Goal: Task Accomplishment & Management: Manage account settings

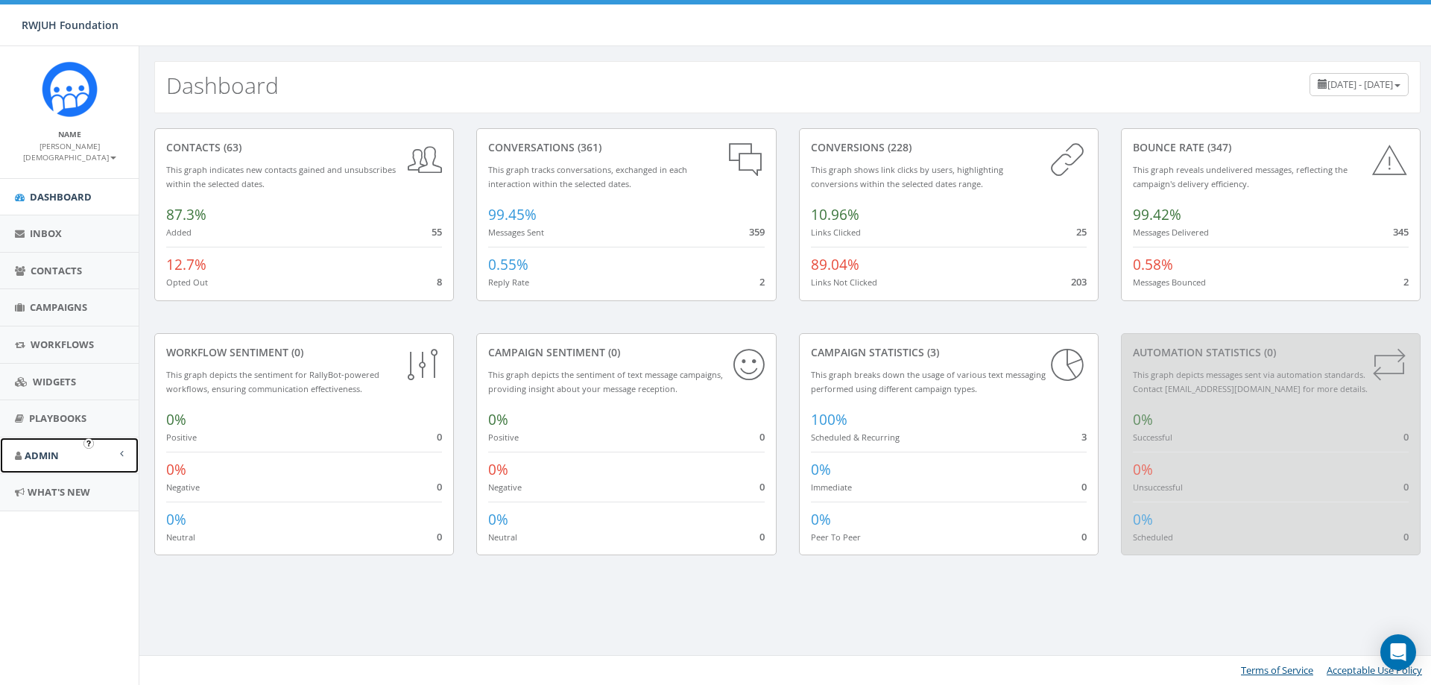
click at [42, 449] on span "Admin" at bounding box center [42, 455] width 34 height 13
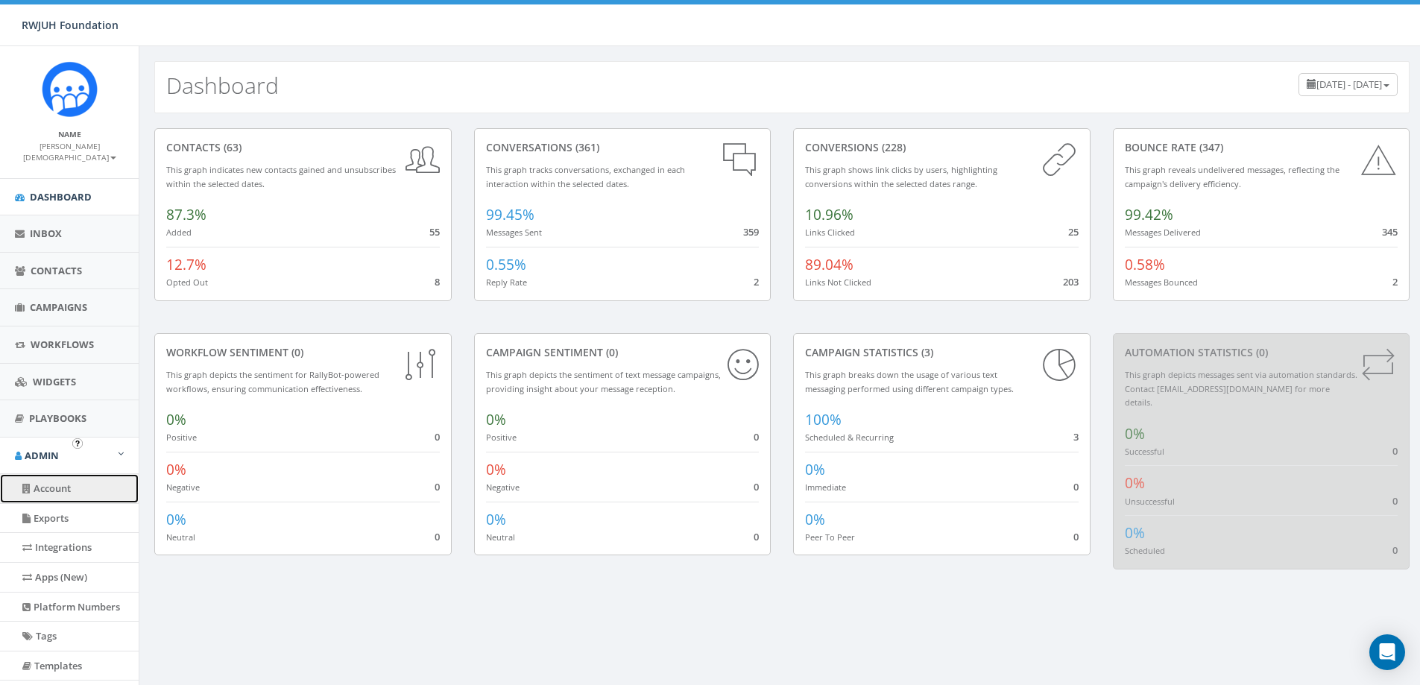
click at [43, 474] on link "Account" at bounding box center [69, 488] width 139 height 29
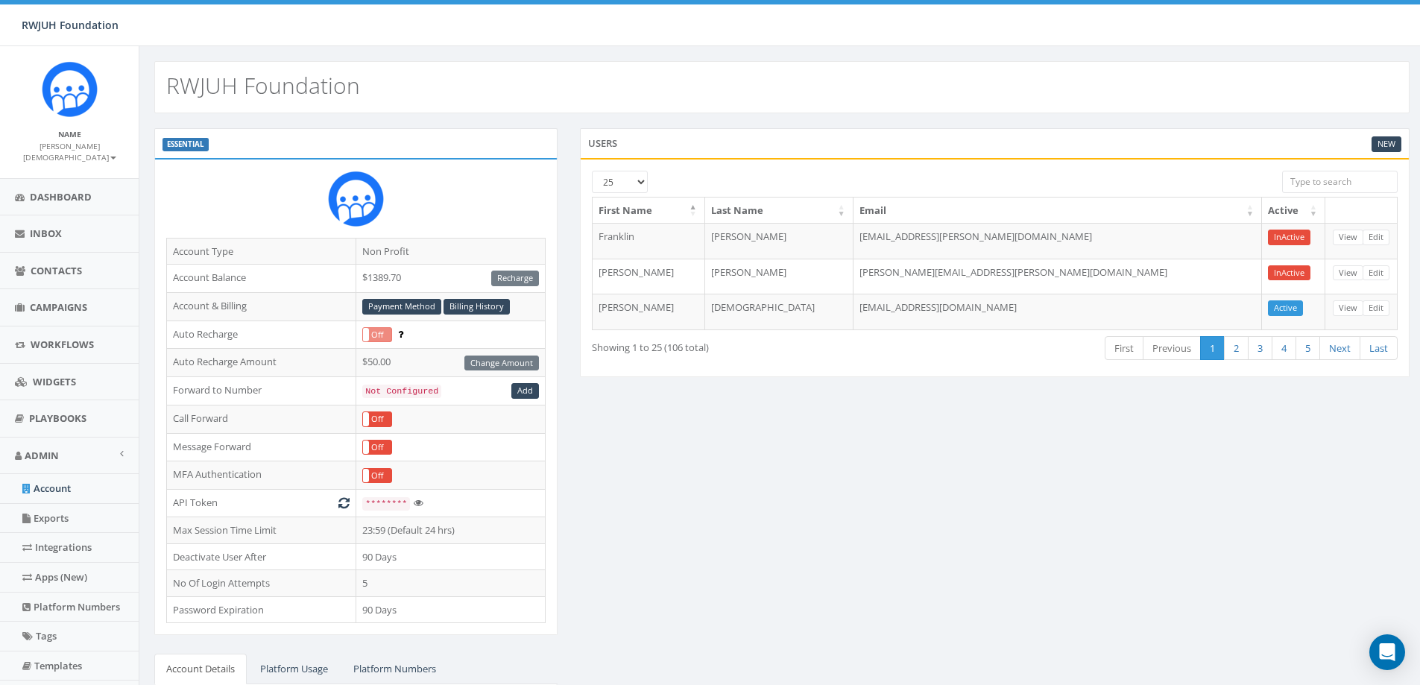
click at [908, 494] on div "ESSENTIAL Account Type Non Profit Account Balance $1389.70 Recharge Account & B…" at bounding box center [782, 493] width 1278 height 731
